Goal: Navigation & Orientation: Go to known website

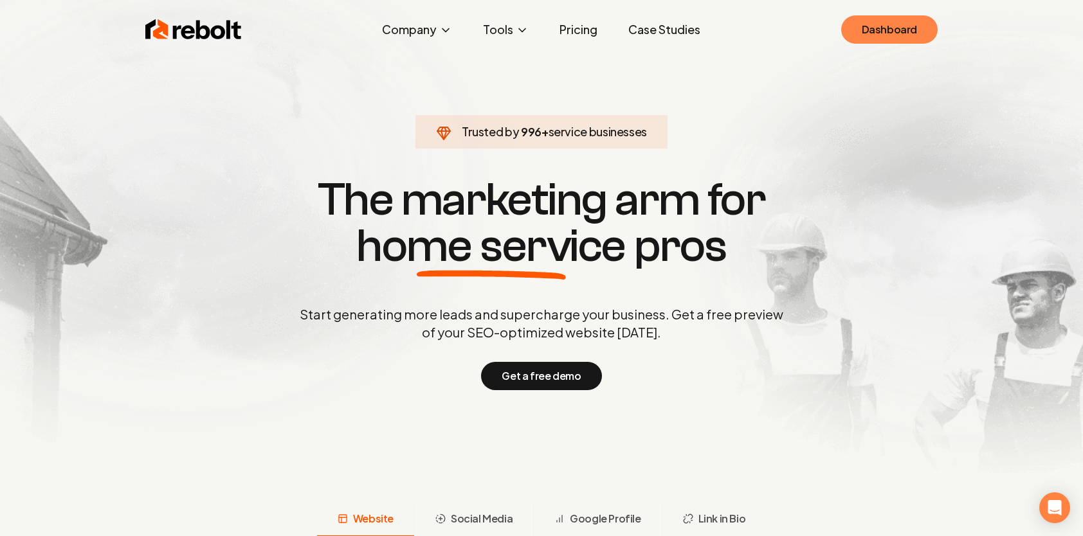
click at [857, 32] on link "Dashboard" at bounding box center [889, 29] width 96 height 28
